Goal: Task Accomplishment & Management: Manage account settings

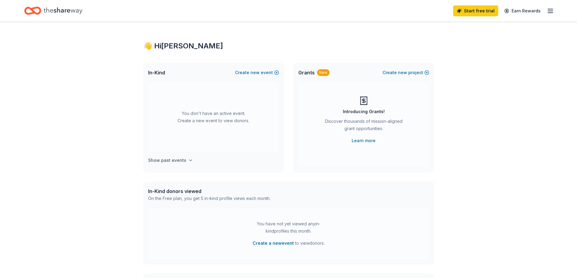
click at [179, 159] on h4 "Show past events" at bounding box center [167, 160] width 38 height 7
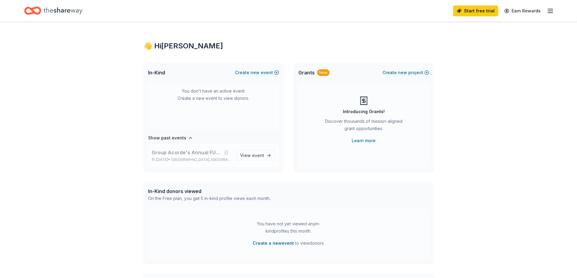
click at [189, 154] on span "Group Acorde's Annual FUNdraiser" at bounding box center [187, 152] width 70 height 7
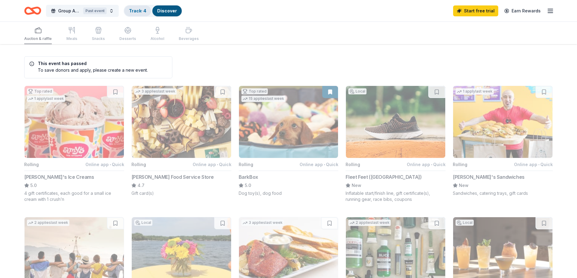
click at [146, 13] on link "Track · 4" at bounding box center [137, 10] width 17 height 5
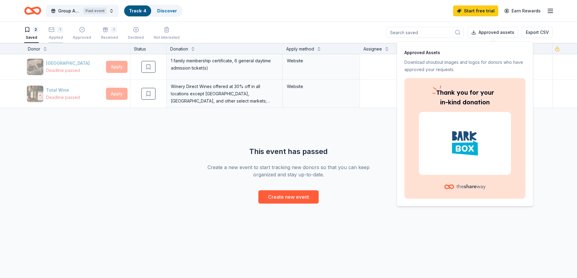
click at [52, 36] on div "Applied" at bounding box center [55, 37] width 15 height 5
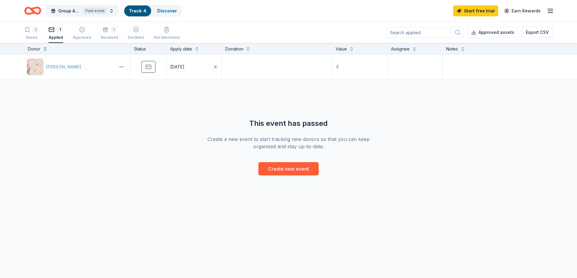
click at [37, 14] on icon "Home" at bounding box center [35, 11] width 9 height 6
click at [105, 37] on div "Received" at bounding box center [109, 37] width 17 height 5
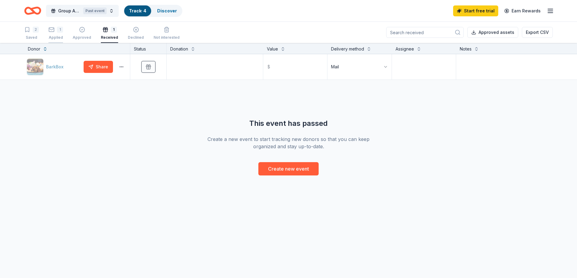
click at [61, 36] on div "Applied" at bounding box center [55, 37] width 15 height 5
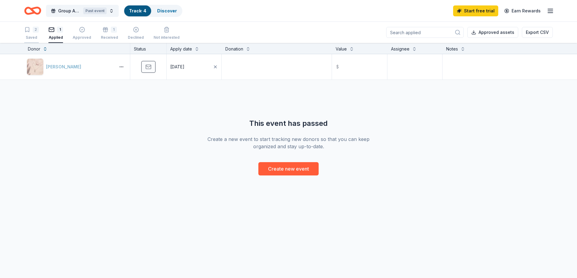
click at [34, 37] on div "Saved" at bounding box center [31, 37] width 15 height 5
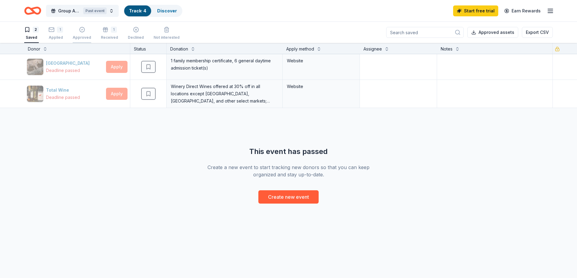
click at [81, 40] on div "Approved" at bounding box center [82, 37] width 18 height 5
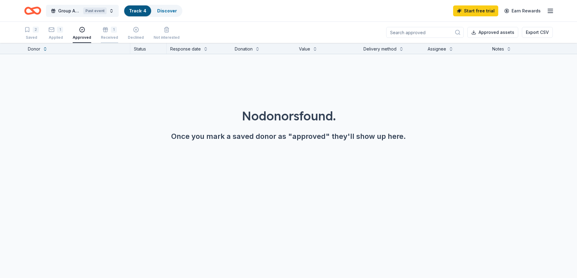
click at [105, 39] on div "Received" at bounding box center [109, 37] width 17 height 5
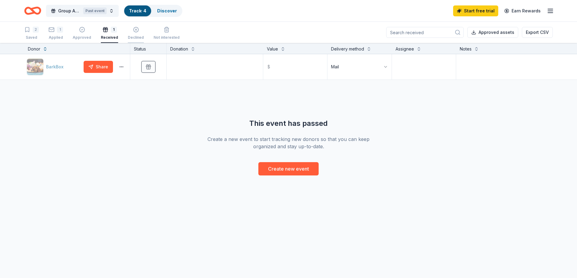
click at [138, 36] on div "Declined" at bounding box center [136, 37] width 16 height 5
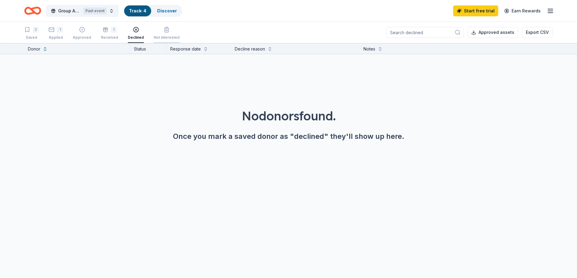
click at [163, 37] on div "Not interested" at bounding box center [167, 37] width 26 height 5
click at [76, 12] on span "Group Acorde's Annual FUNdraiser" at bounding box center [69, 10] width 23 height 7
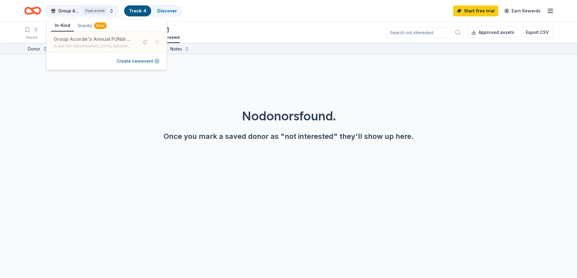
click at [143, 11] on link "Track · 4" at bounding box center [137, 10] width 17 height 5
